Goal: Contribute content

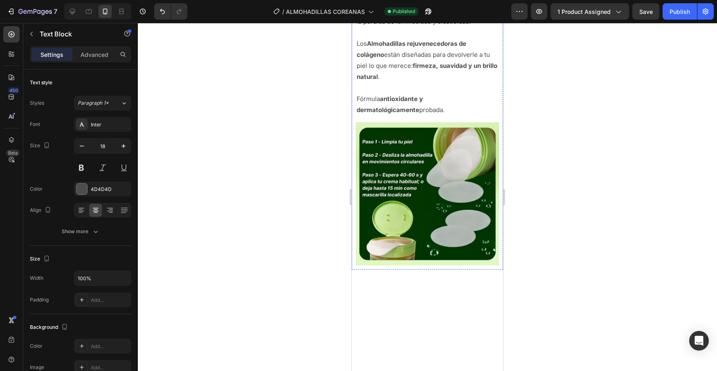
scroll to position [1704, 0]
click at [397, 82] on p "Los Almohadillas rejuvenecedoras de colágeno están diseñadas para devolverle a …" at bounding box center [426, 54] width 141 height 55
click at [387, 82] on p "Los Almohadillas rejuvenecedoras de colágeno están diseñadas para devolverle a …" at bounding box center [426, 54] width 141 height 55
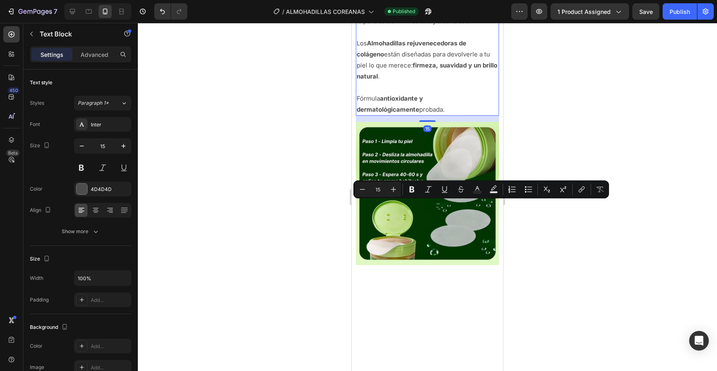
click at [426, 80] on strong "firmeza, suavidad y un brillo natural" at bounding box center [426, 70] width 141 height 19
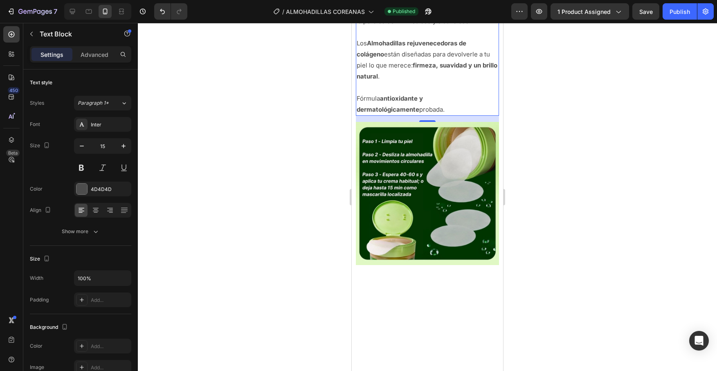
click at [535, 215] on div at bounding box center [427, 197] width 579 height 348
click at [415, 80] on strong "firmeza, suavidad y un brillo natural" at bounding box center [426, 70] width 141 height 19
drag, startPoint x: 382, startPoint y: 217, endPoint x: 491, endPoint y: 217, distance: 108.7
click at [491, 82] on p "Los Almohadillas rejuvenecedoras de colágeno están diseñadas para devolverle a …" at bounding box center [426, 54] width 141 height 55
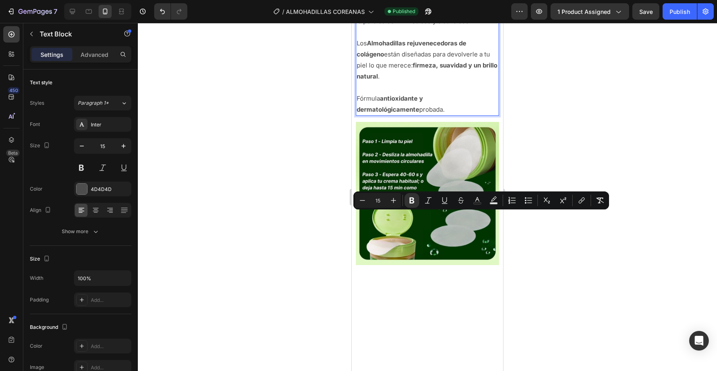
copy p "están diseñadas para devolverle a tu piel lo que merece: firmeza, suavidad y un…"
click at [568, 250] on div at bounding box center [427, 197] width 579 height 348
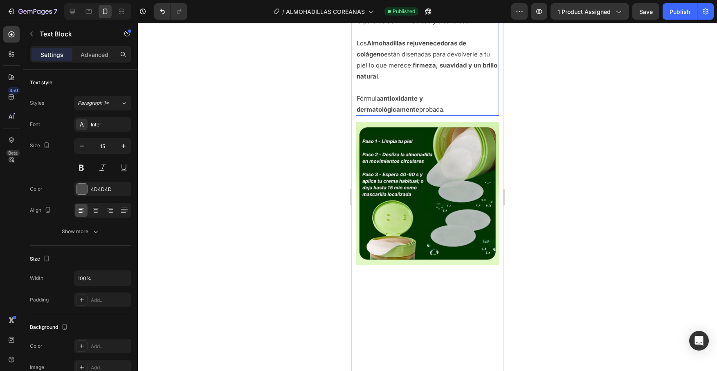
click at [383, 82] on p "Los Almohadillas rejuvenecedoras de colágeno están diseñadas para devolverle a …" at bounding box center [426, 54] width 141 height 55
click at [420, 93] on p "Rich Text Editor. Editing area: main" at bounding box center [426, 87] width 141 height 11
click at [356, 82] on p "Los Almohadillas rejuvenecedoras de colágeno están diseñadas para devolverle a …" at bounding box center [426, 54] width 141 height 55
click at [525, 158] on div at bounding box center [427, 197] width 579 height 348
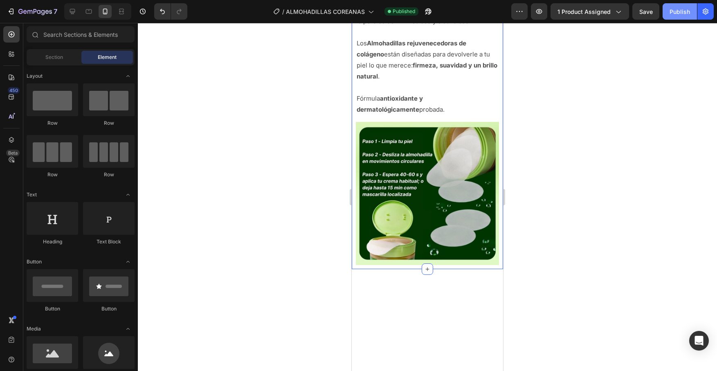
click at [685, 12] on div "Publish" at bounding box center [679, 11] width 20 height 9
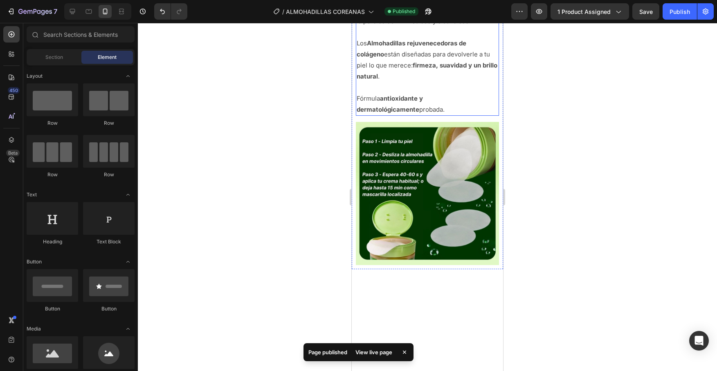
click at [480, 82] on p "Los Almohadillas rejuvenecedoras de colágeno están diseñadas para devolverle a …" at bounding box center [426, 54] width 141 height 55
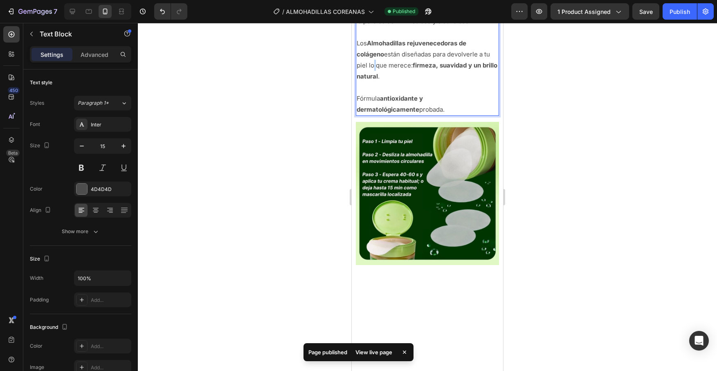
click at [480, 82] on p "Los Almohadillas rejuvenecedoras de colágeno están diseñadas para devolverle a …" at bounding box center [426, 54] width 141 height 55
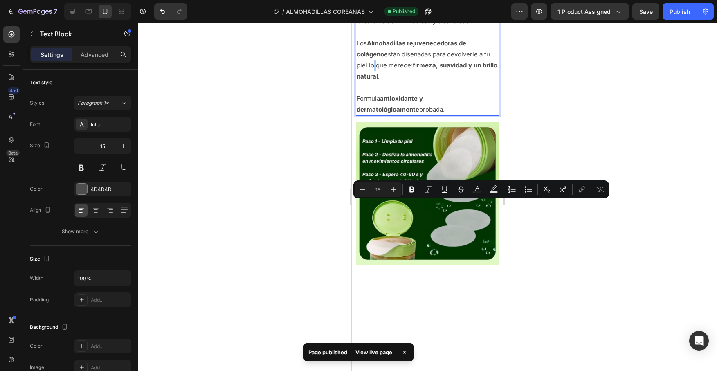
click at [563, 212] on div at bounding box center [427, 197] width 579 height 348
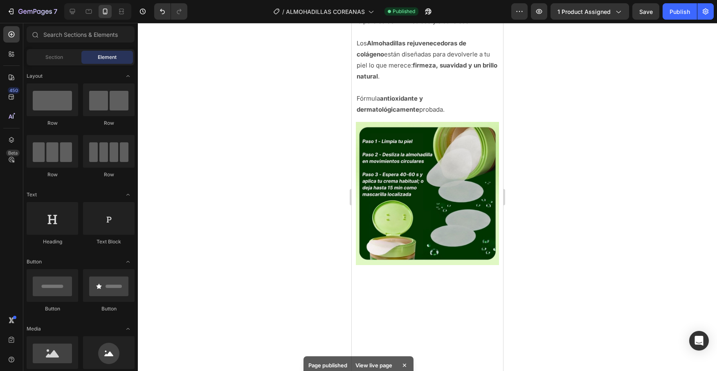
click at [563, 212] on div at bounding box center [427, 197] width 579 height 348
click at [545, 234] on div at bounding box center [427, 197] width 579 height 348
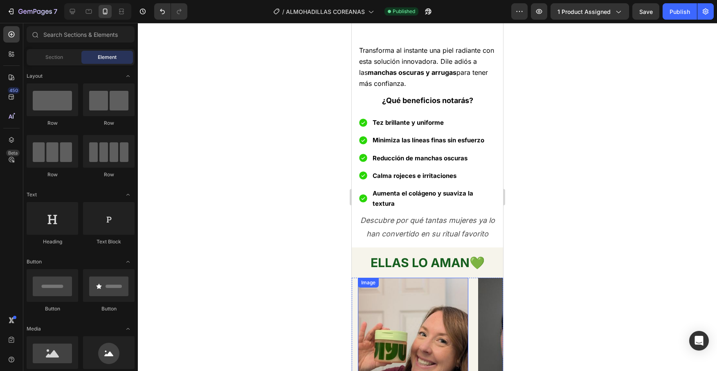
scroll to position [592, 0]
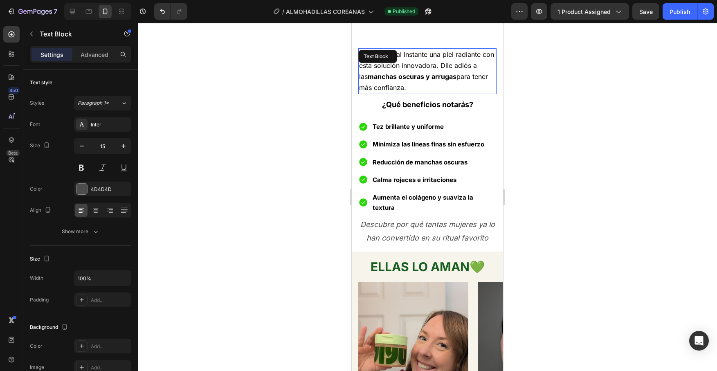
click at [439, 61] on span "Transforma al instante una piel radiante con esta solución innovadora. Dile adi…" at bounding box center [426, 70] width 135 height 41
click at [440, 65] on span "Transforma al instante una piel radiante con esta solución innovadora. Dile adi…" at bounding box center [426, 70] width 135 height 41
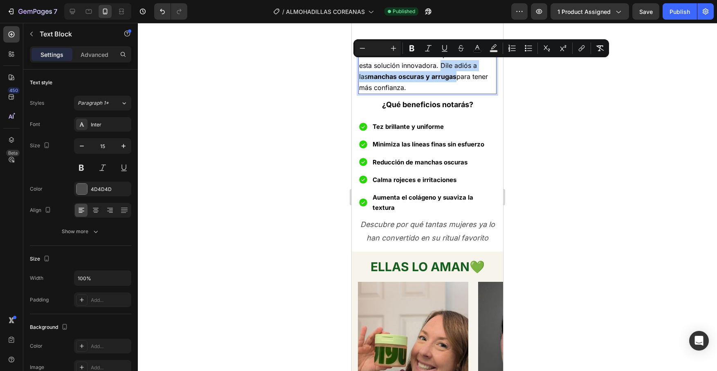
drag, startPoint x: 440, startPoint y: 65, endPoint x: 446, endPoint y: 76, distance: 12.3
click at [446, 76] on span "Transforma al instante una piel radiante con esta solución innovadora. Dile adi…" at bounding box center [426, 70] width 135 height 41
copy span "Dile adiós a las manchas oscuras y arrugas"
click at [13, 11] on icon "button" at bounding box center [12, 12] width 4 height 6
